Goal: Obtain resource: Download file/media

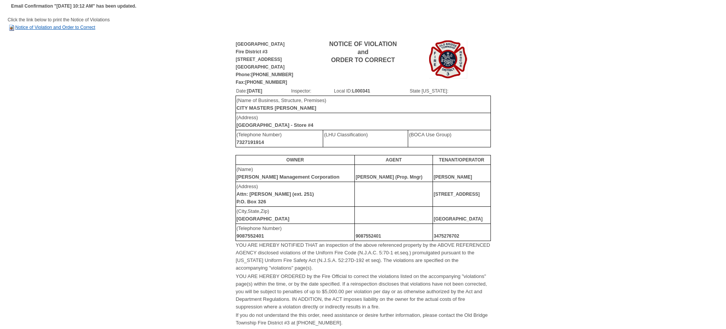
click at [62, 27] on link "Notice of Violation and Order to Correct" at bounding box center [52, 27] width 88 height 5
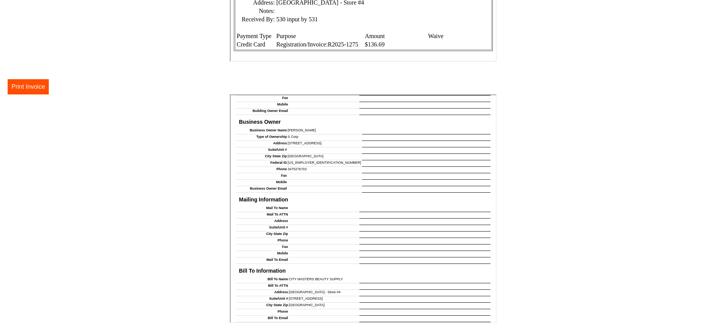
scroll to position [471, 0]
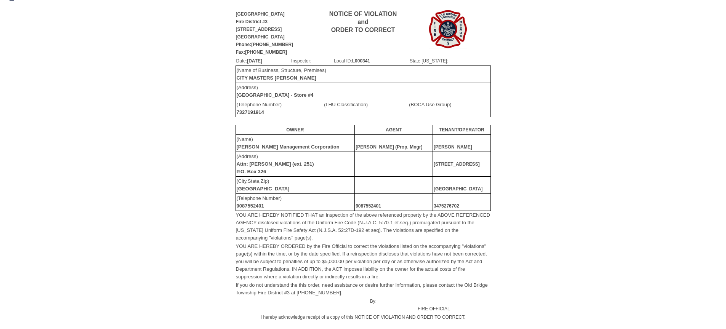
scroll to position [31, 0]
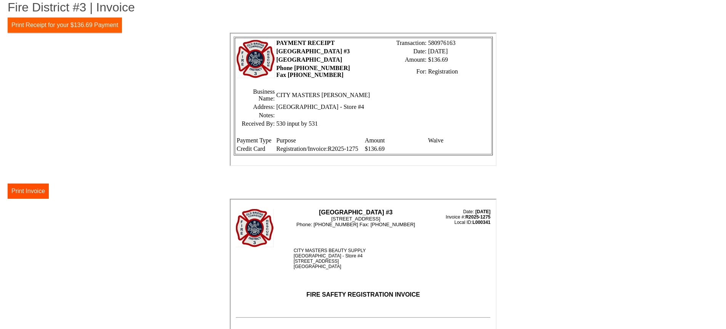
click at [98, 26] on button "Print Receipt for your $136.69 Payment" at bounding box center [65, 25] width 114 height 15
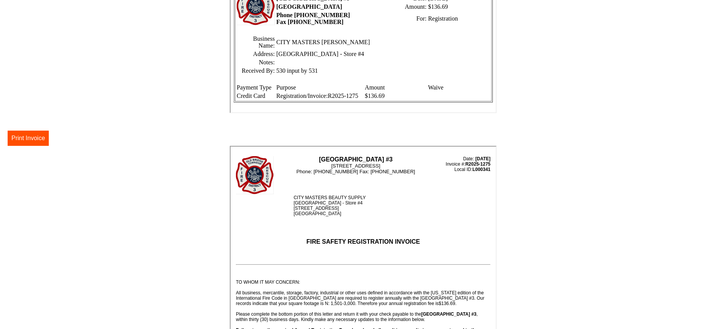
scroll to position [54, 0]
